Goal: Find specific page/section: Find specific page/section

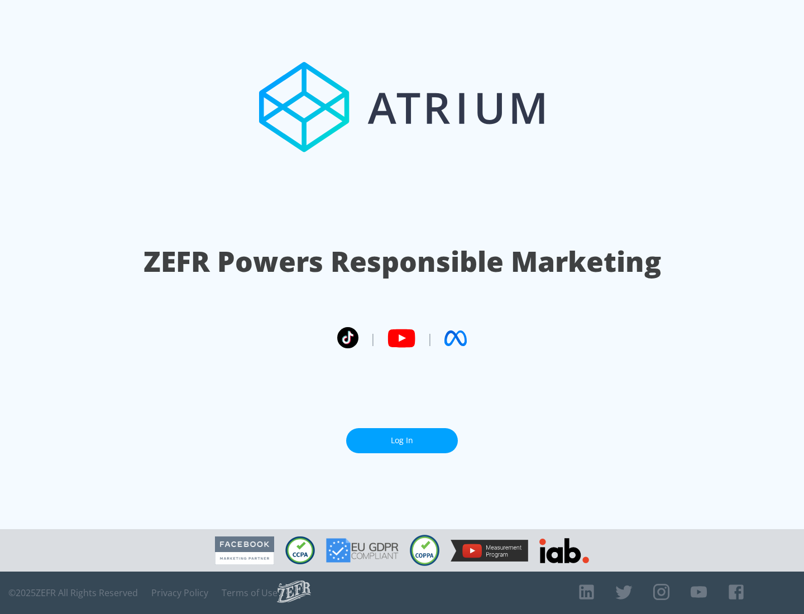
click at [402, 441] on link "Log In" at bounding box center [402, 440] width 112 height 25
